Goal: Navigation & Orientation: Understand site structure

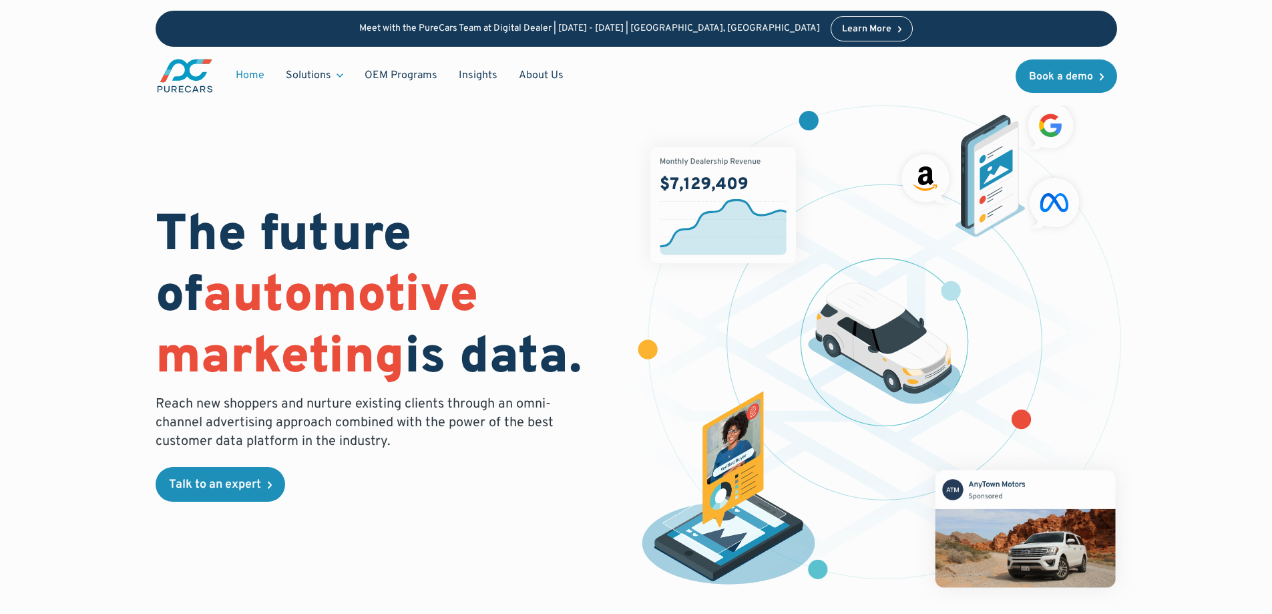
click at [191, 64] on img "main" at bounding box center [185, 75] width 59 height 37
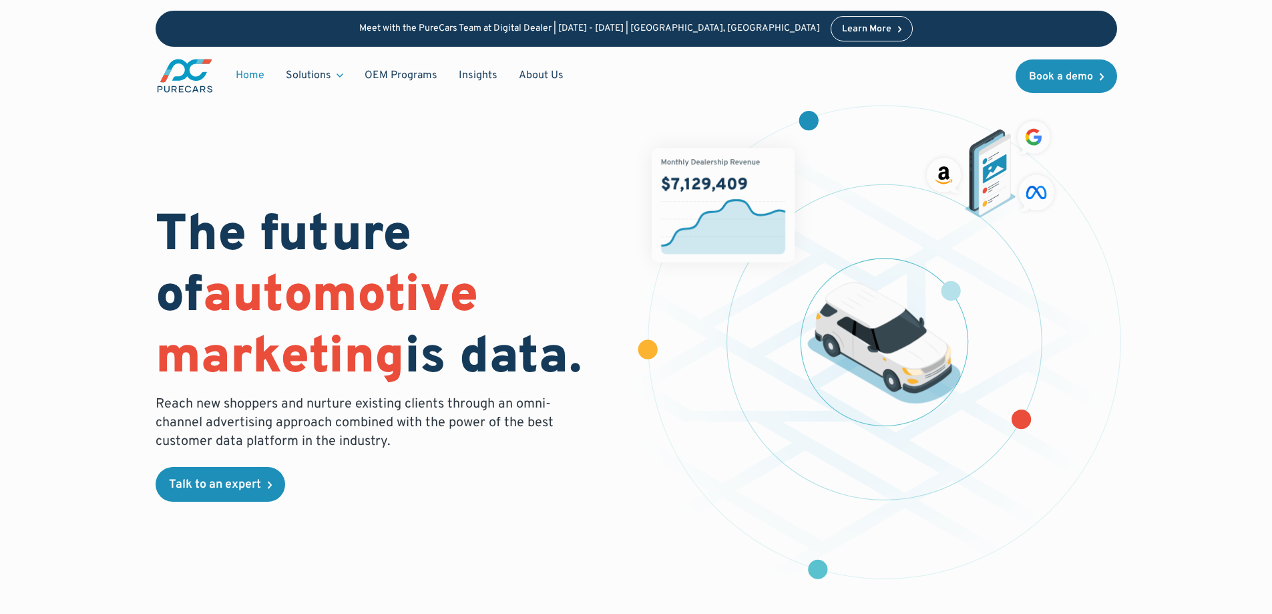
click at [184, 75] on img "main" at bounding box center [185, 75] width 59 height 37
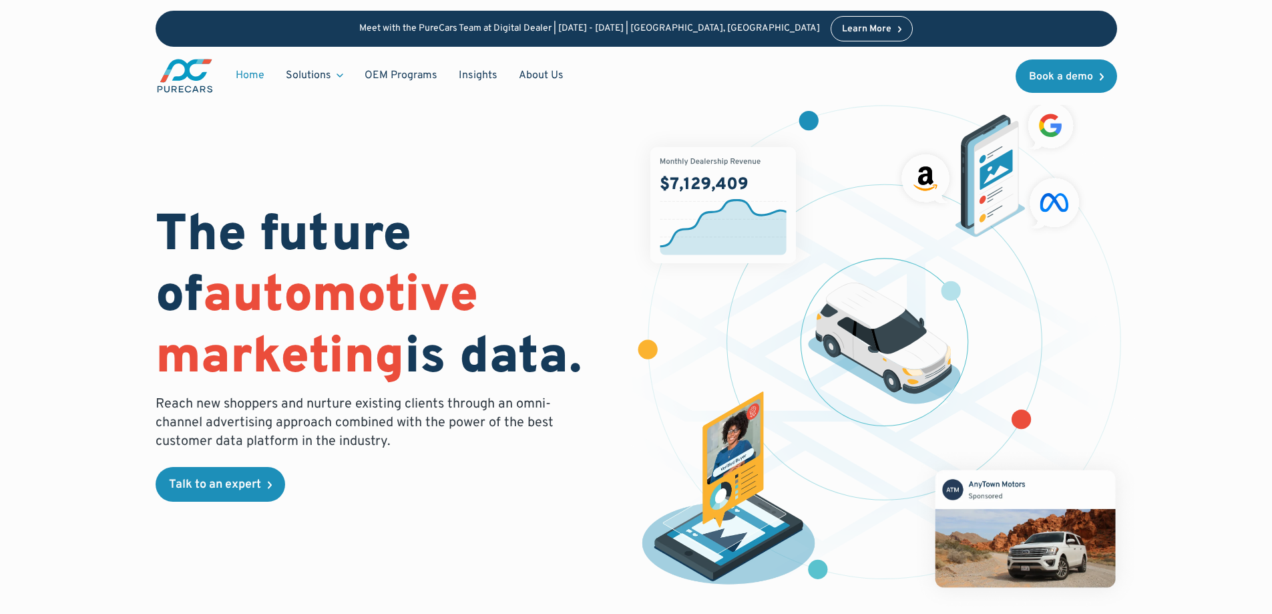
click at [590, 155] on div "The future of automotive marketing is data. Reach new shoppers and nurture exis…" at bounding box center [636, 348] width 961 height 526
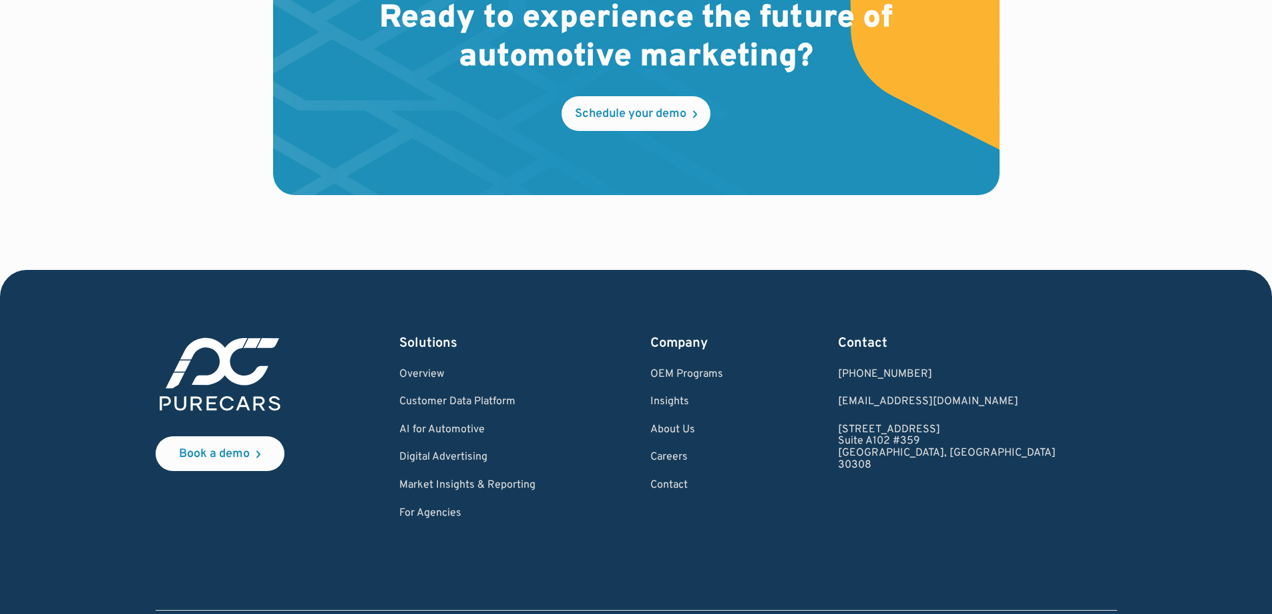
scroll to position [4054, 0]
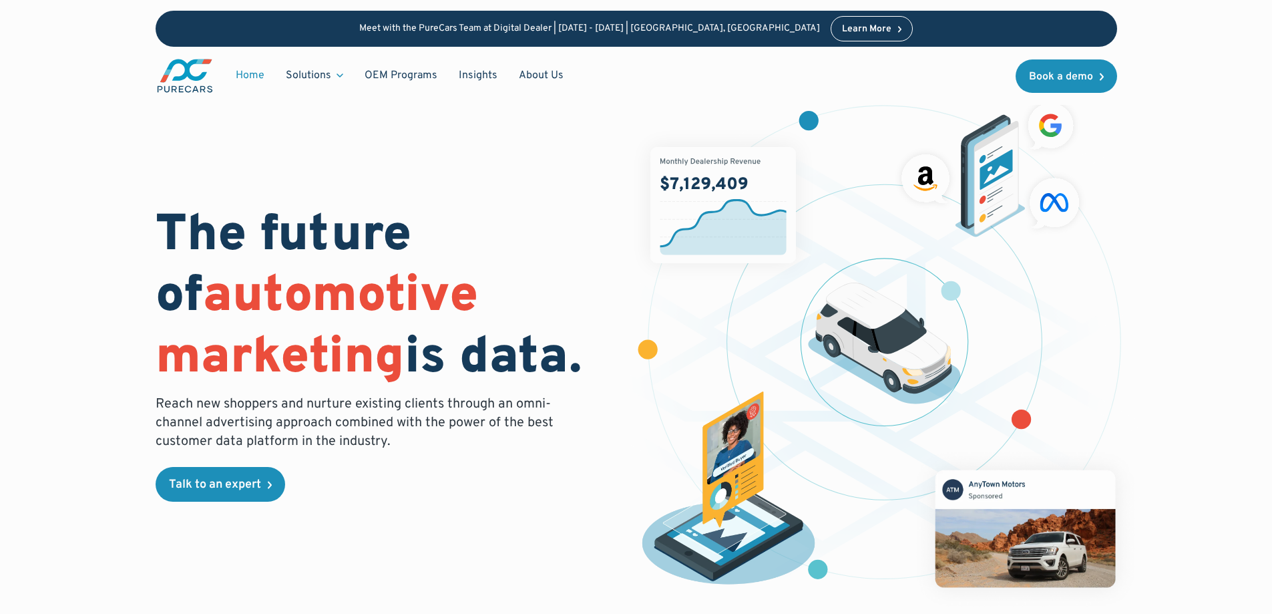
click at [196, 78] on img "main" at bounding box center [185, 75] width 59 height 37
